Goal: Task Accomplishment & Management: Complete application form

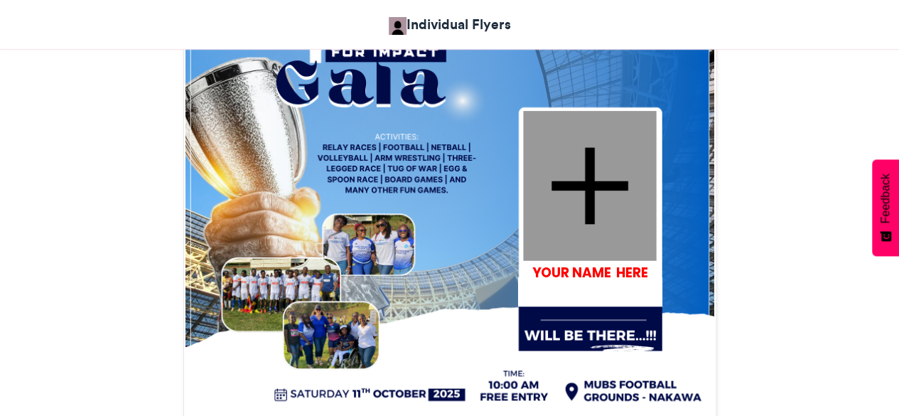
scroll to position [498, 0]
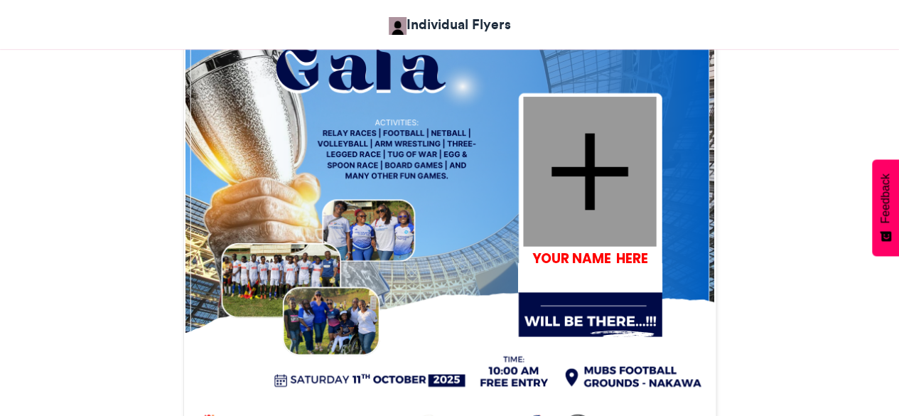
click at [611, 218] on div at bounding box center [589, 171] width 133 height 150
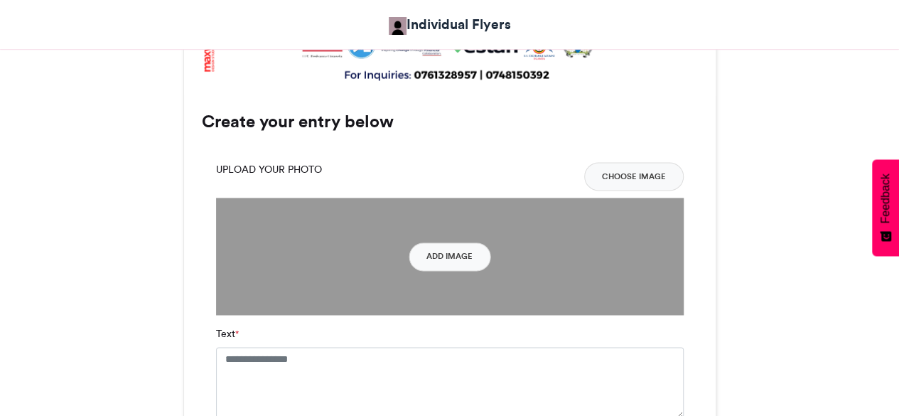
scroll to position [820, 0]
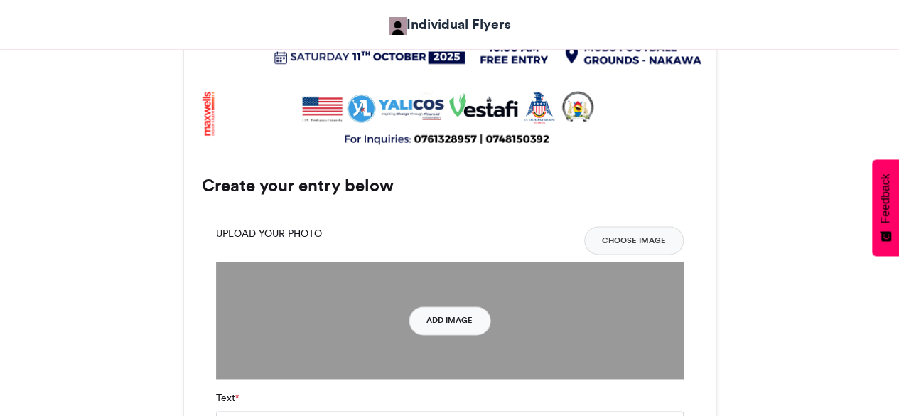
click at [431, 321] on button "Add Image" at bounding box center [450, 320] width 82 height 28
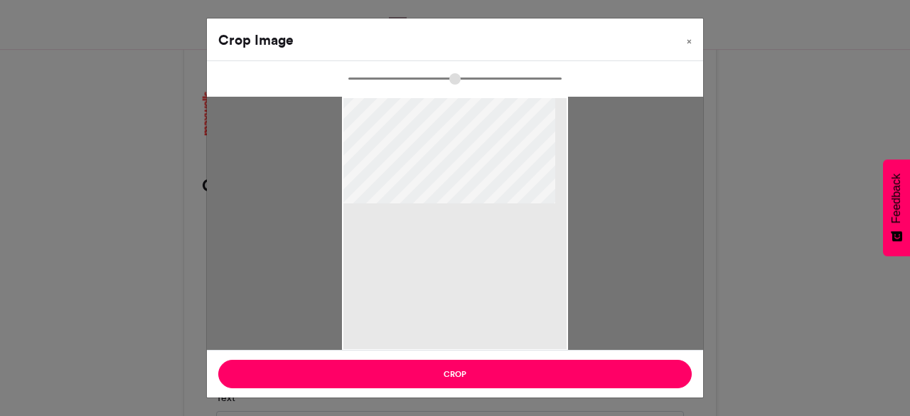
type input "******"
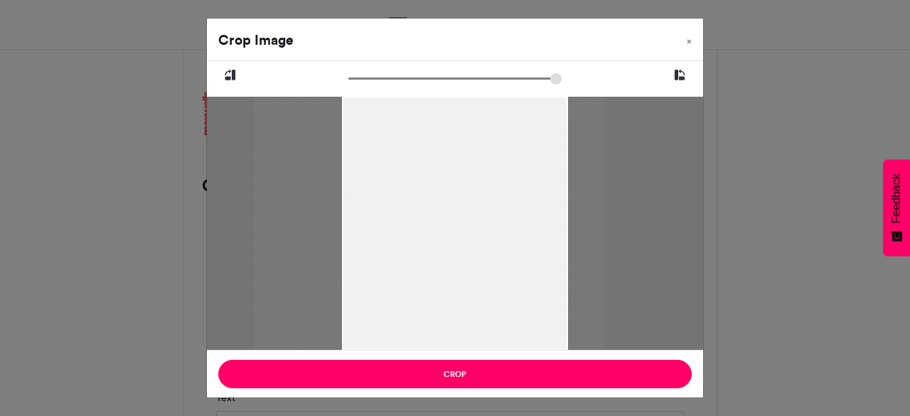
drag, startPoint x: 533, startPoint y: 156, endPoint x: 507, endPoint y: 158, distance: 25.7
click at [507, 158] on div at bounding box center [429, 224] width 350 height 254
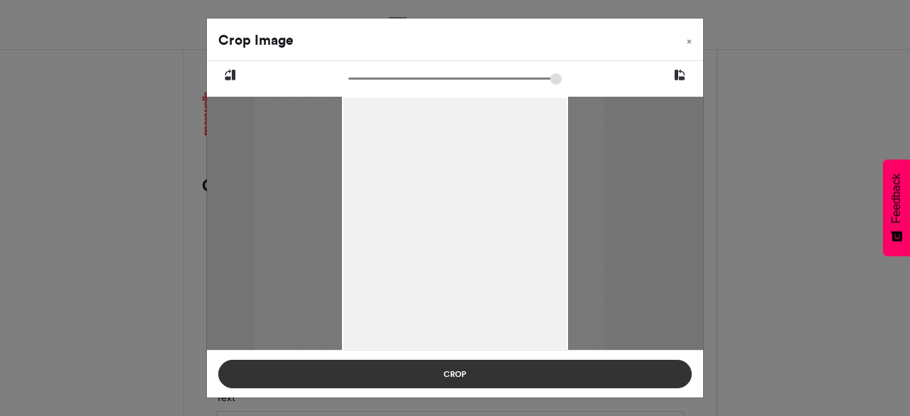
click at [539, 367] on button "Crop" at bounding box center [454, 374] width 473 height 28
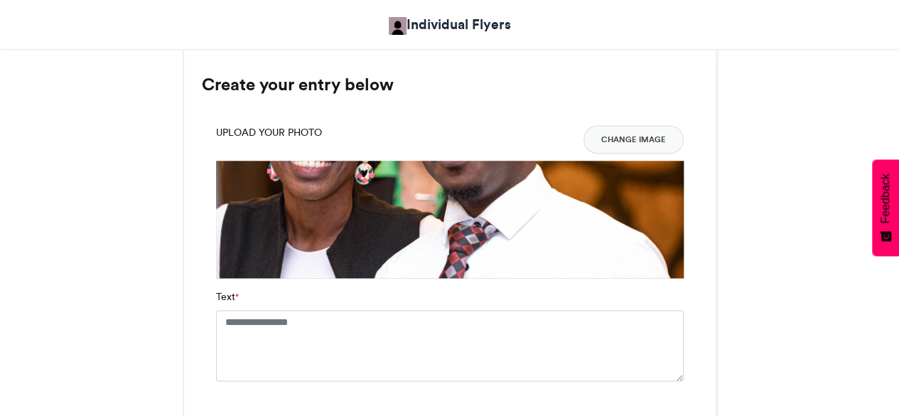
scroll to position [891, 0]
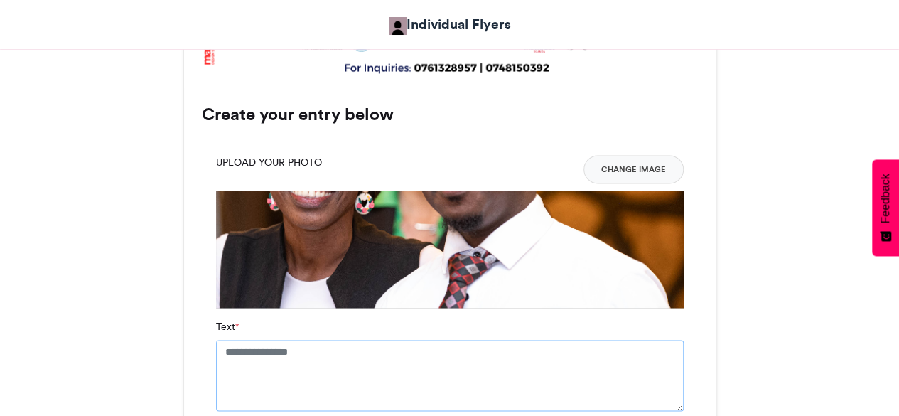
click at [424, 356] on textarea "Text *" at bounding box center [450, 375] width 468 height 71
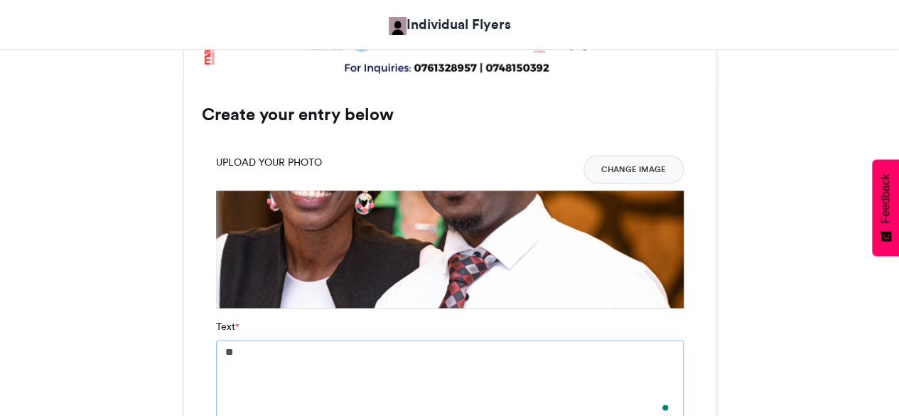
type textarea "*"
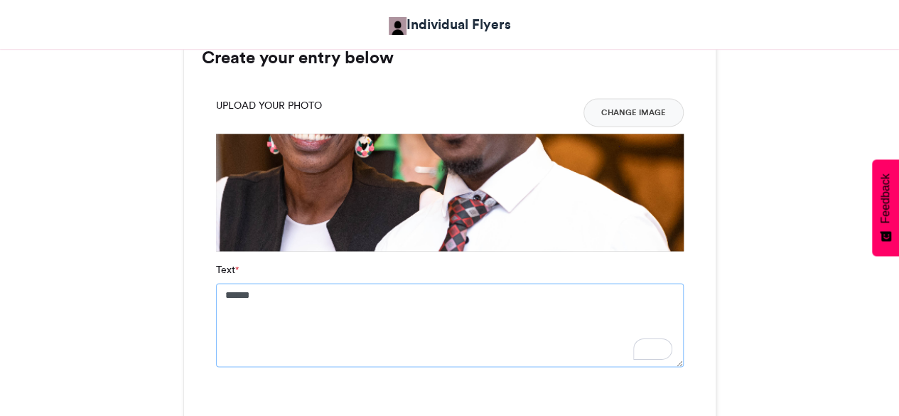
scroll to position [1105, 0]
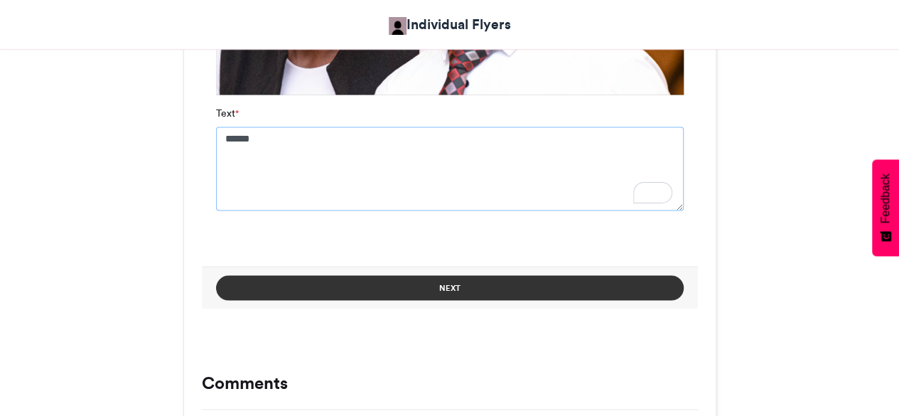
type textarea "******"
click at [559, 298] on button "Next" at bounding box center [450, 287] width 468 height 25
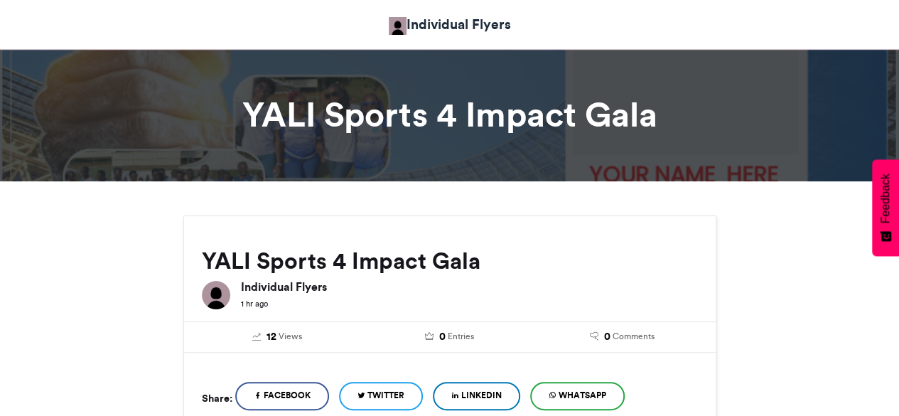
scroll to position [0, 0]
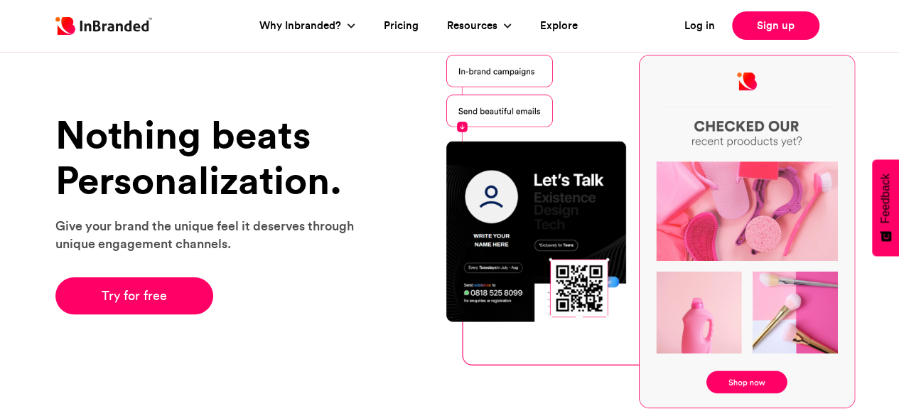
scroll to position [213, 0]
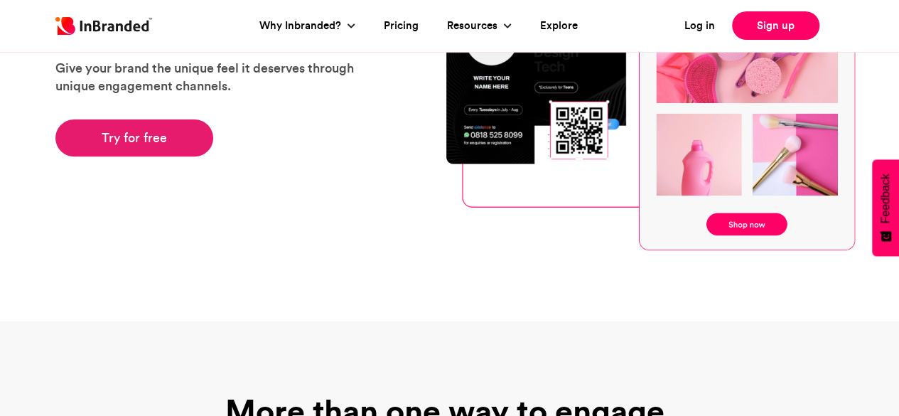
click at [160, 145] on link "Try for free" at bounding box center [134, 137] width 158 height 37
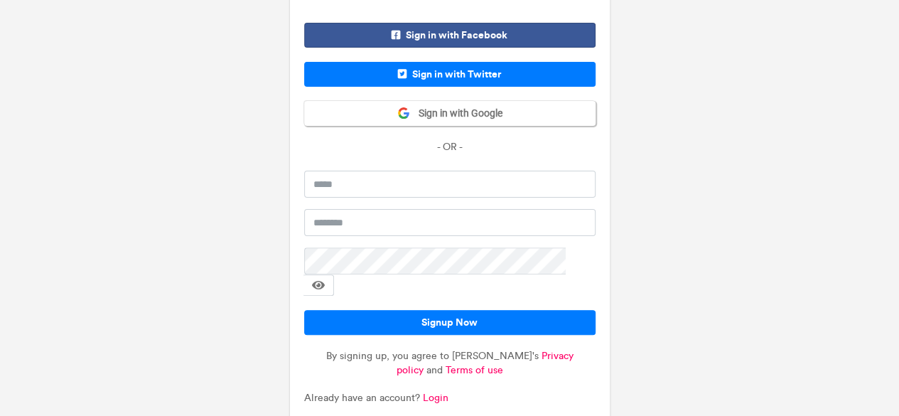
scroll to position [98, 0]
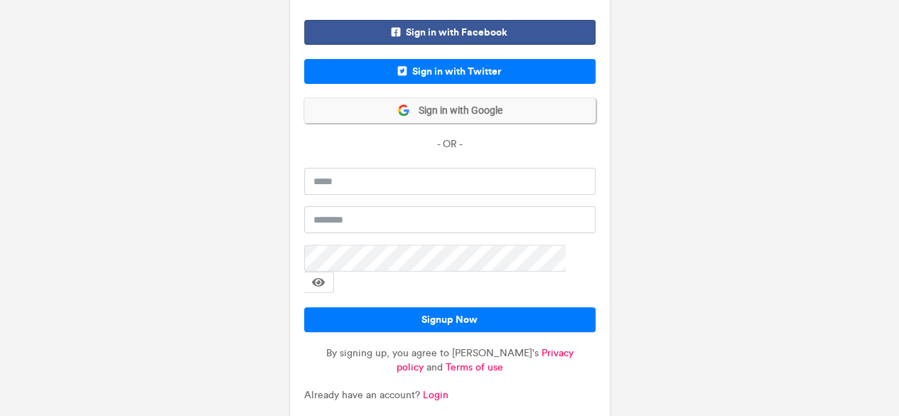
click at [472, 107] on span "Sign in with Google" at bounding box center [456, 111] width 92 height 14
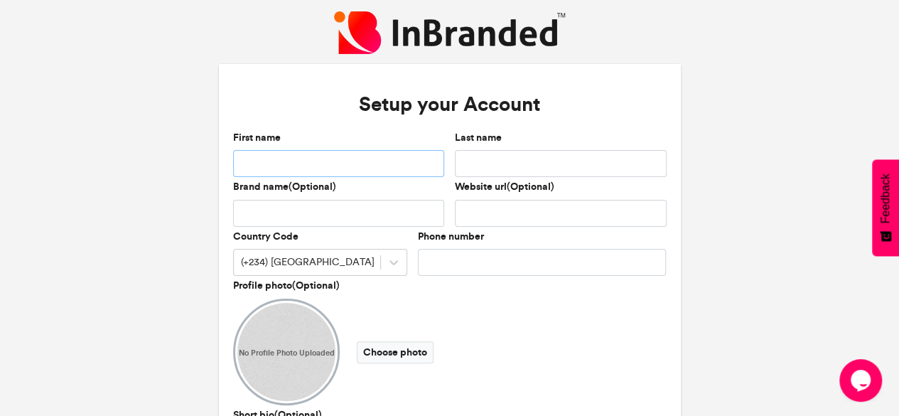
click at [440, 275] on input "First name" at bounding box center [444, 275] width 9 height 1
type input "********"
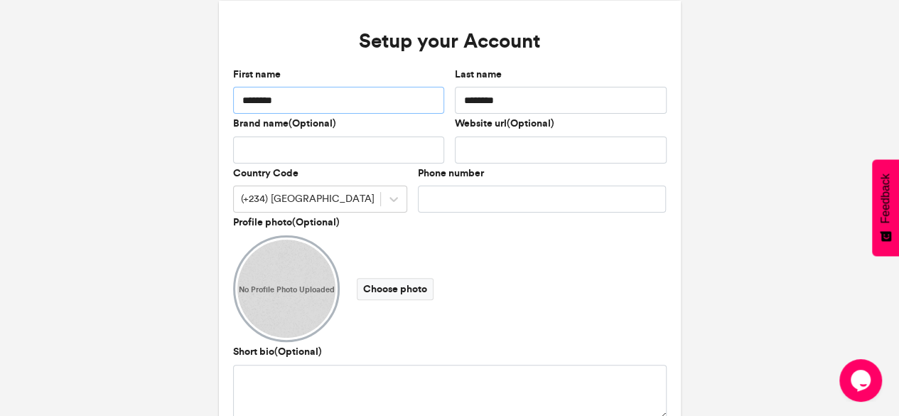
scroll to position [142, 0]
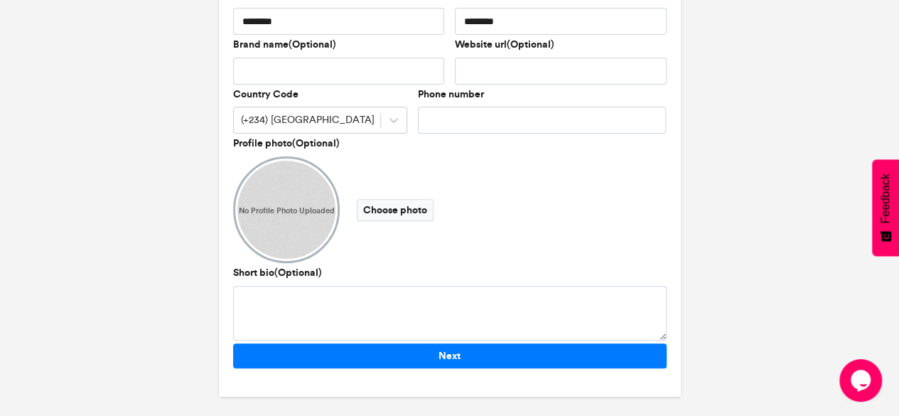
click at [440, 142] on span "No Profile Photo Uploaded" at bounding box center [442, 141] width 4 height 1
click at [444, 144] on label "Choose photo" at bounding box center [446, 142] width 5 height 1
click at [0, 0] on input "Choose photo" at bounding box center [0, 0] width 0 height 0
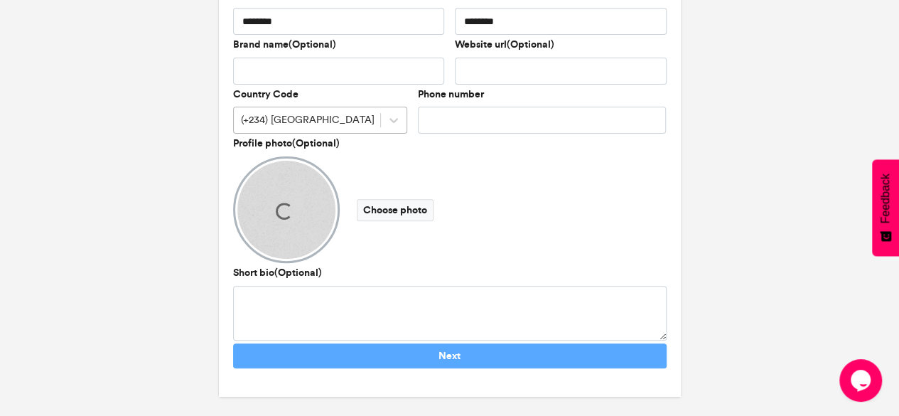
click at [343, 123] on div "(+234) Nigeria" at bounding box center [385, 130] width 85 height 14
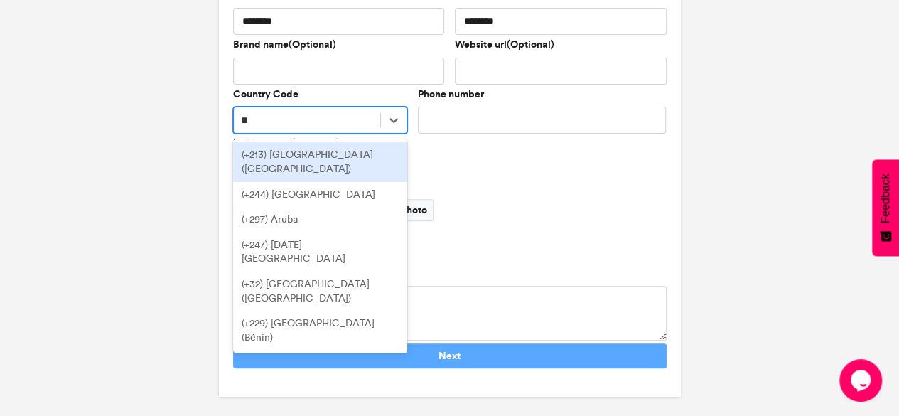
type input "***"
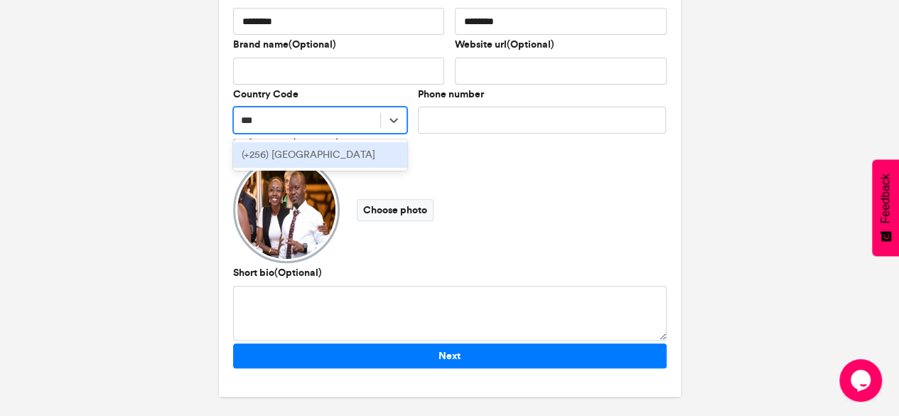
drag, startPoint x: 343, startPoint y: 159, endPoint x: 378, endPoint y: 160, distance: 35.5
click at [445, 139] on div "(+256) Uganda" at bounding box center [447, 139] width 4 height 1
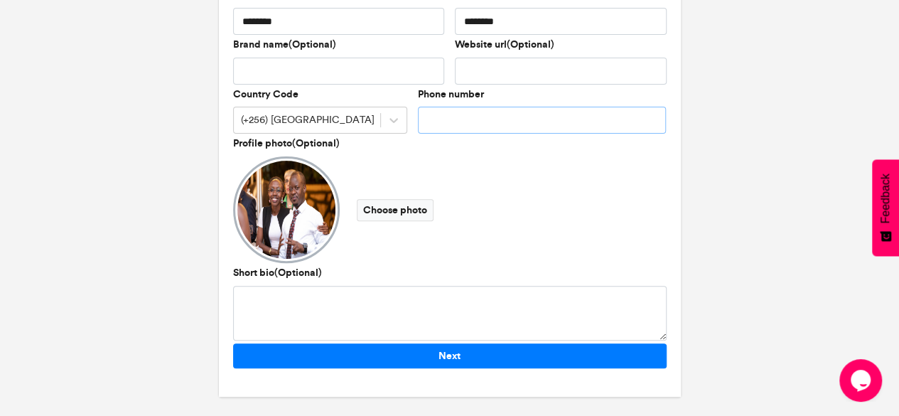
click at [460, 137] on input "Phone number" at bounding box center [453, 137] width 11 height 1
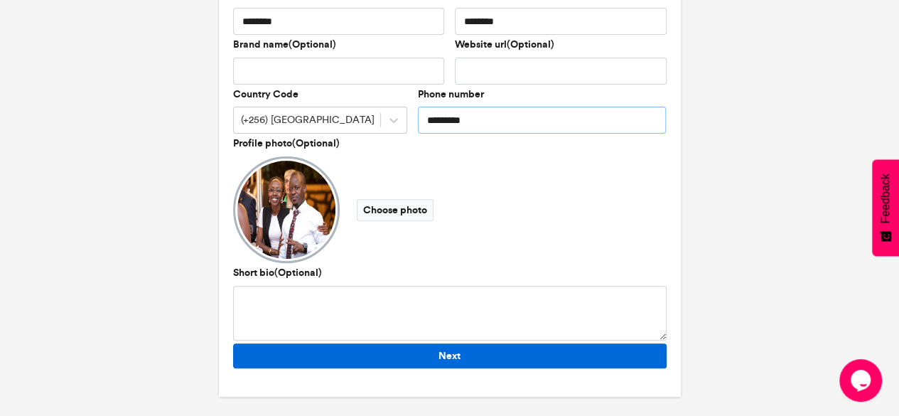
type input "*********"
click at [453, 164] on button "Next" at bounding box center [450, 162] width 48 height 3
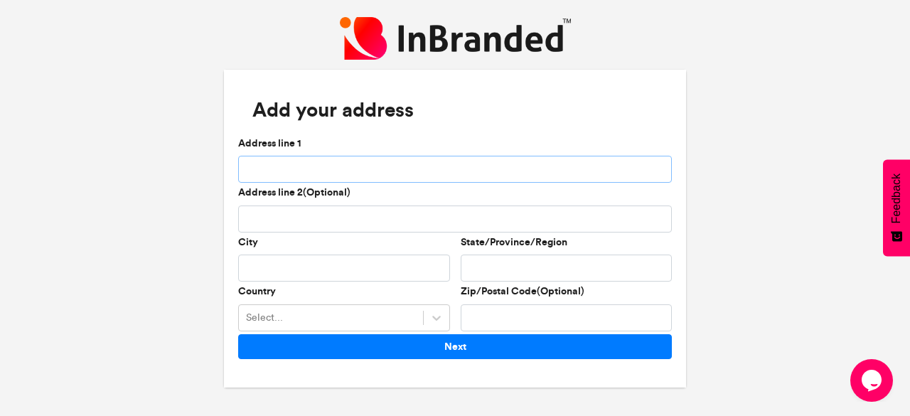
click at [388, 175] on input "Address line 1" at bounding box center [455, 169] width 434 height 27
type input "**********"
type input "*******"
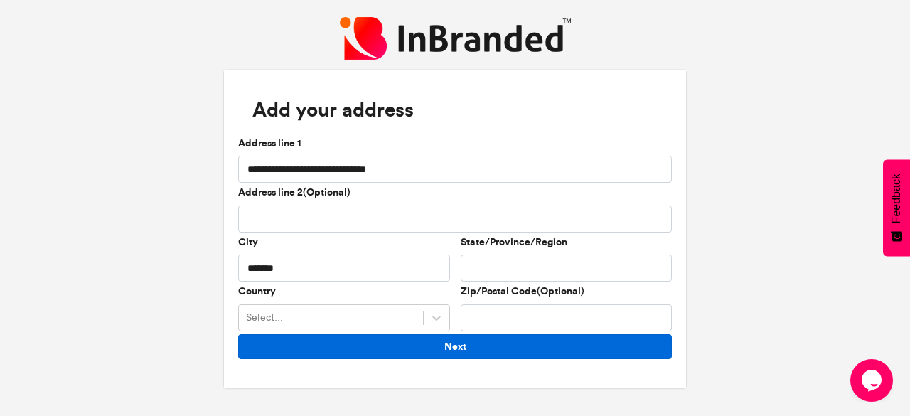
click at [525, 346] on button "Next" at bounding box center [455, 346] width 434 height 25
type input "*******"
click at [496, 353] on button "Next" at bounding box center [455, 346] width 434 height 25
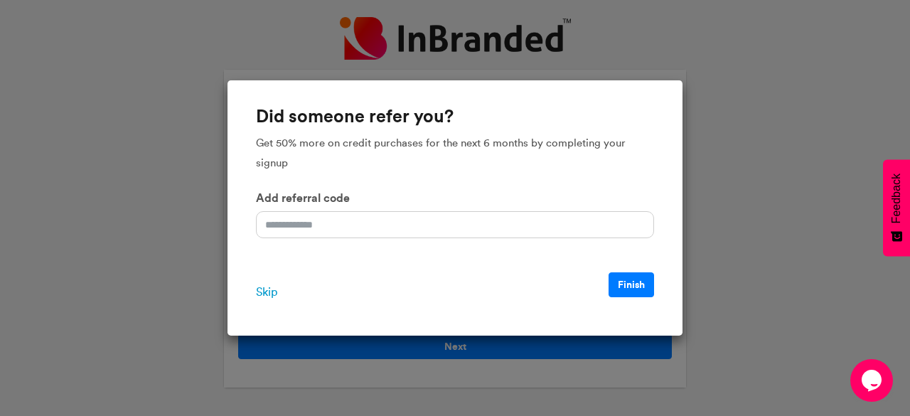
click at [274, 295] on span "Skip" at bounding box center [266, 292] width 21 height 17
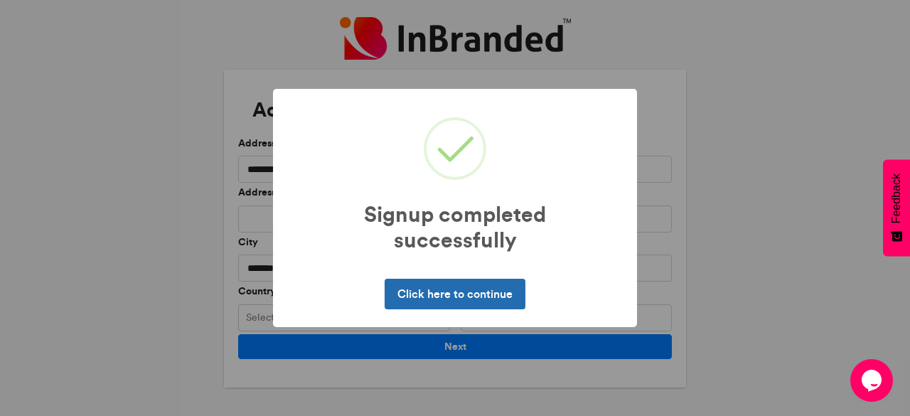
click at [498, 294] on button "Click here to continue" at bounding box center [455, 294] width 140 height 30
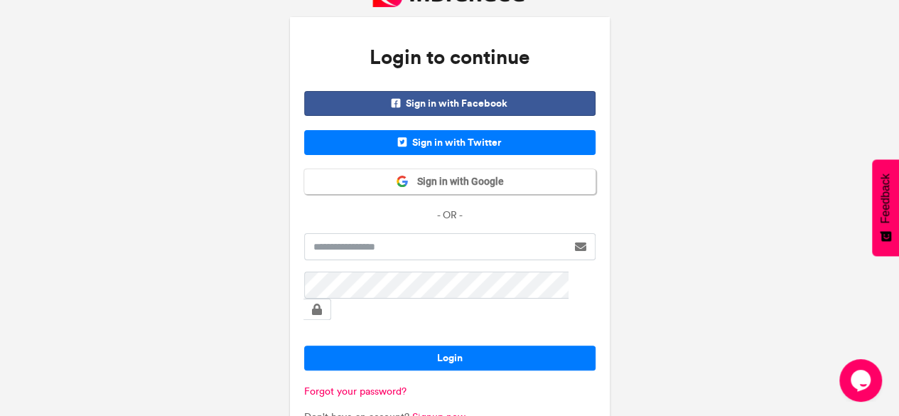
scroll to position [48, 0]
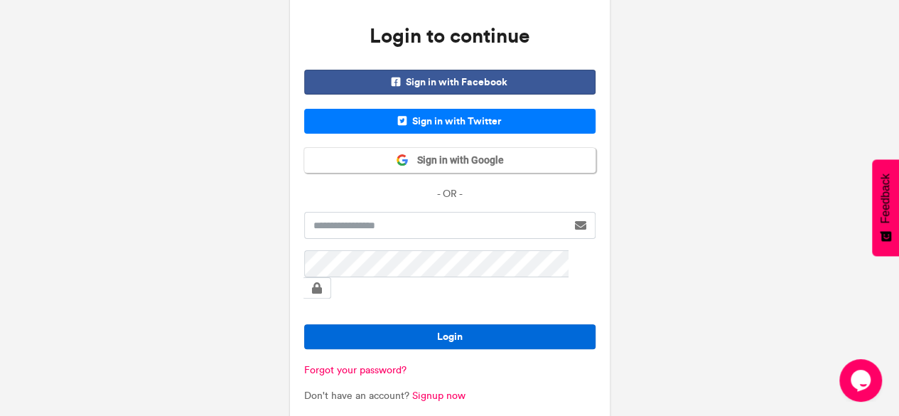
click at [486, 324] on button "Login" at bounding box center [449, 336] width 291 height 25
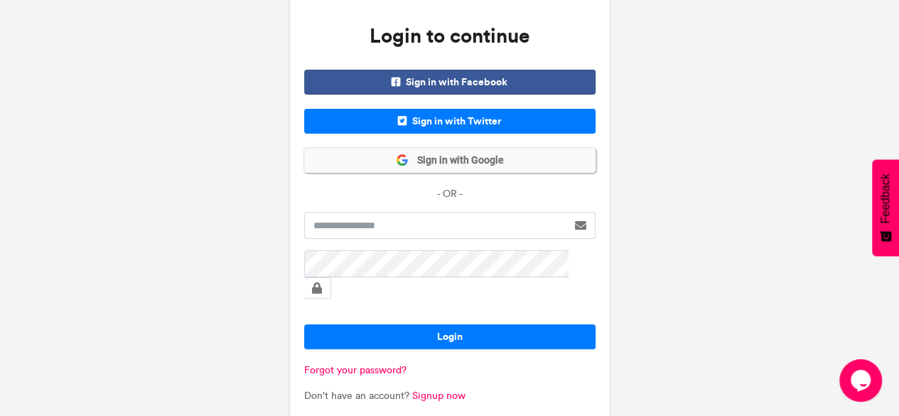
click at [480, 160] on span "Sign in with Google" at bounding box center [456, 161] width 95 height 14
